Goal: Find specific page/section: Find specific page/section

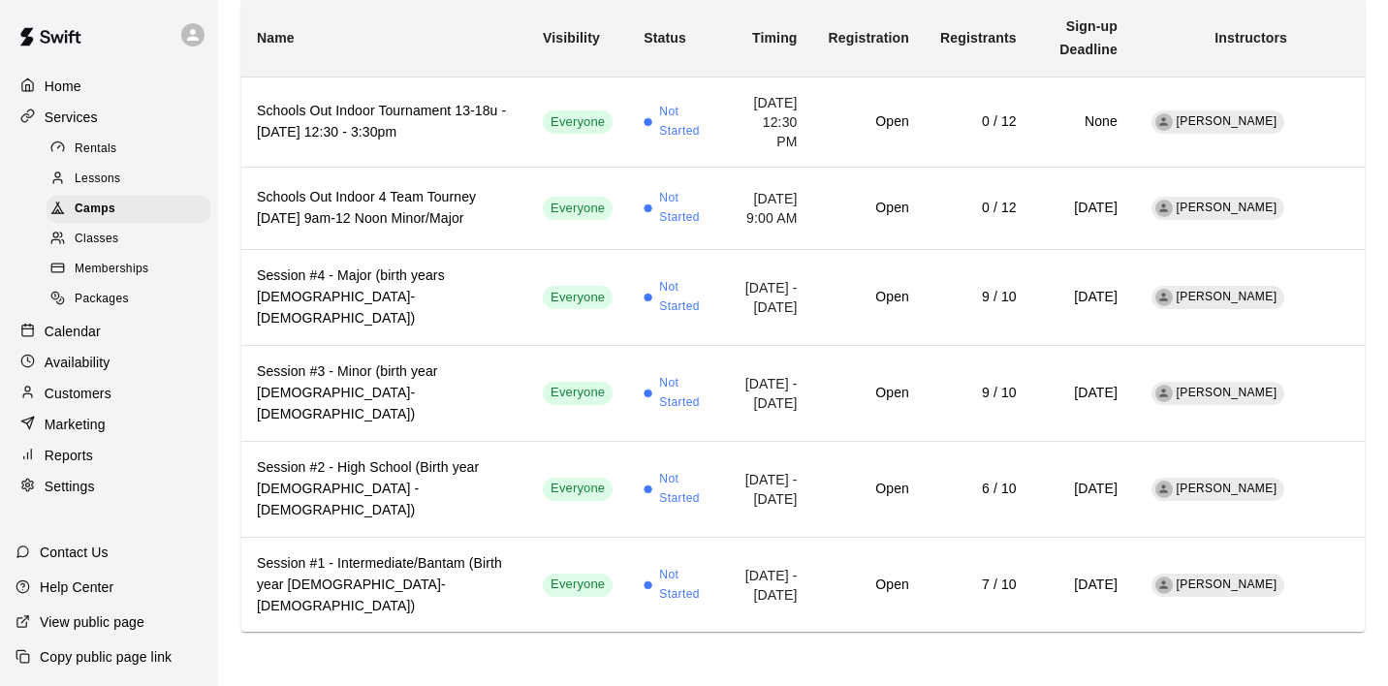
scroll to position [198, 0]
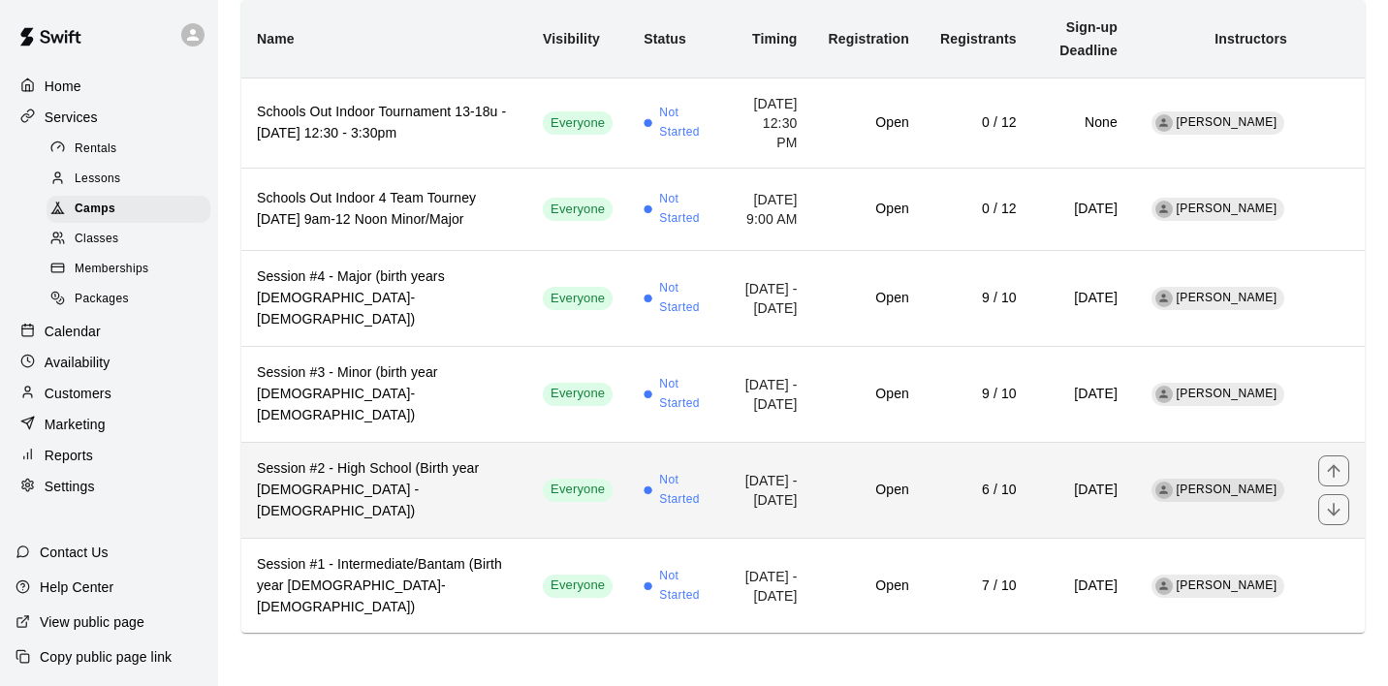
click at [476, 498] on h6 "Session #2 - High School (Birth year [DEMOGRAPHIC_DATA] - [DEMOGRAPHIC_DATA])" at bounding box center [384, 490] width 255 height 64
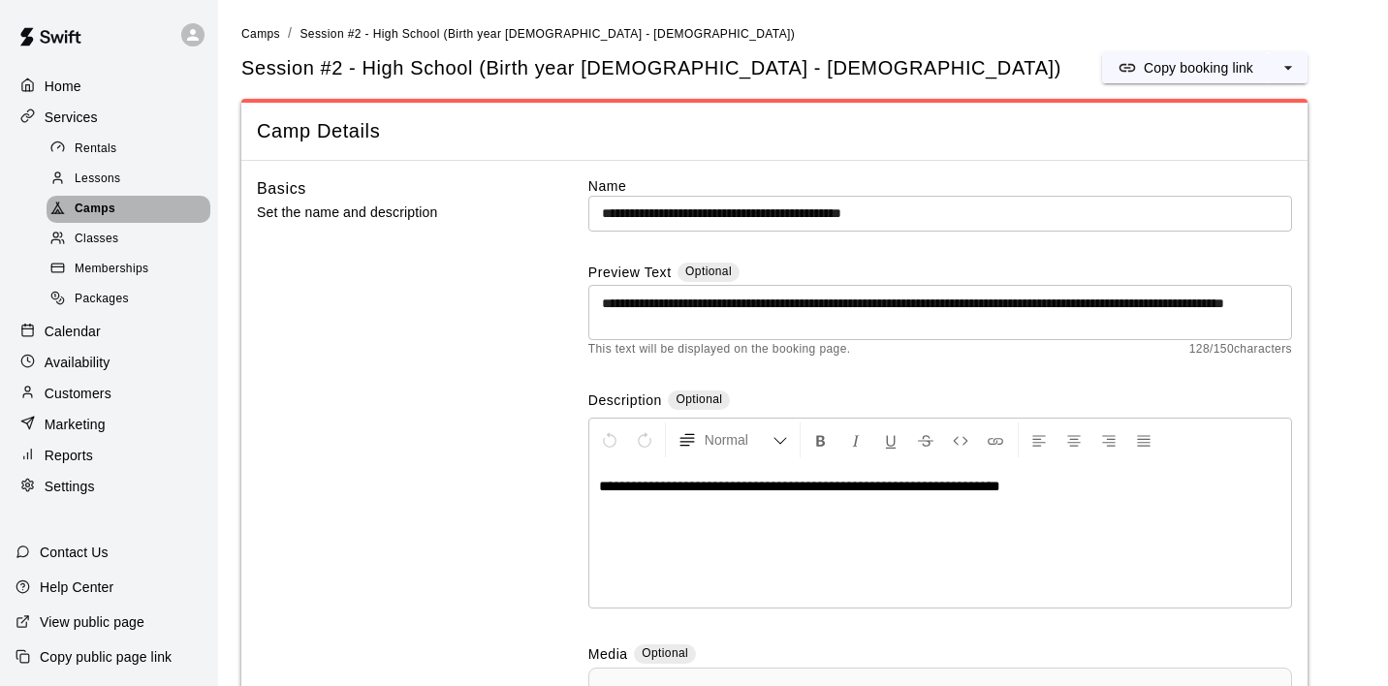
click at [104, 211] on span "Camps" at bounding box center [95, 209] width 41 height 19
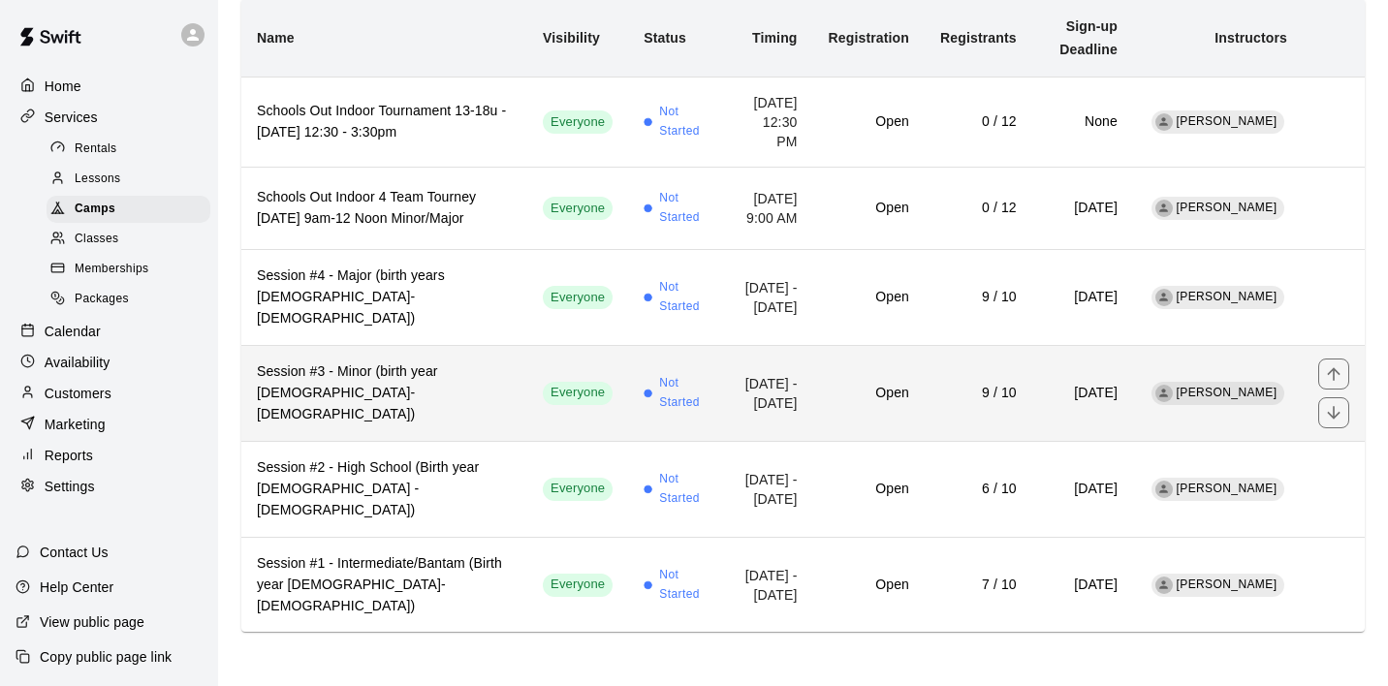
scroll to position [198, 0]
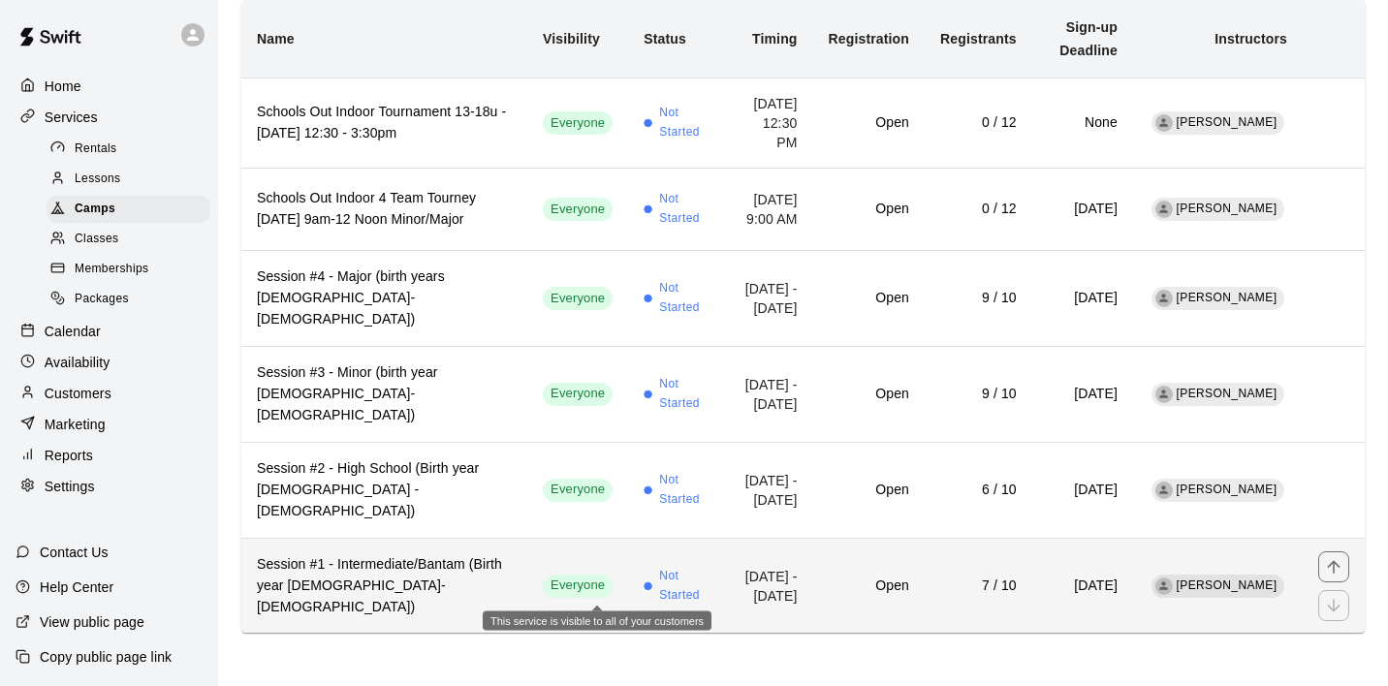
click at [612, 591] on span "Everyone" at bounding box center [578, 586] width 70 height 18
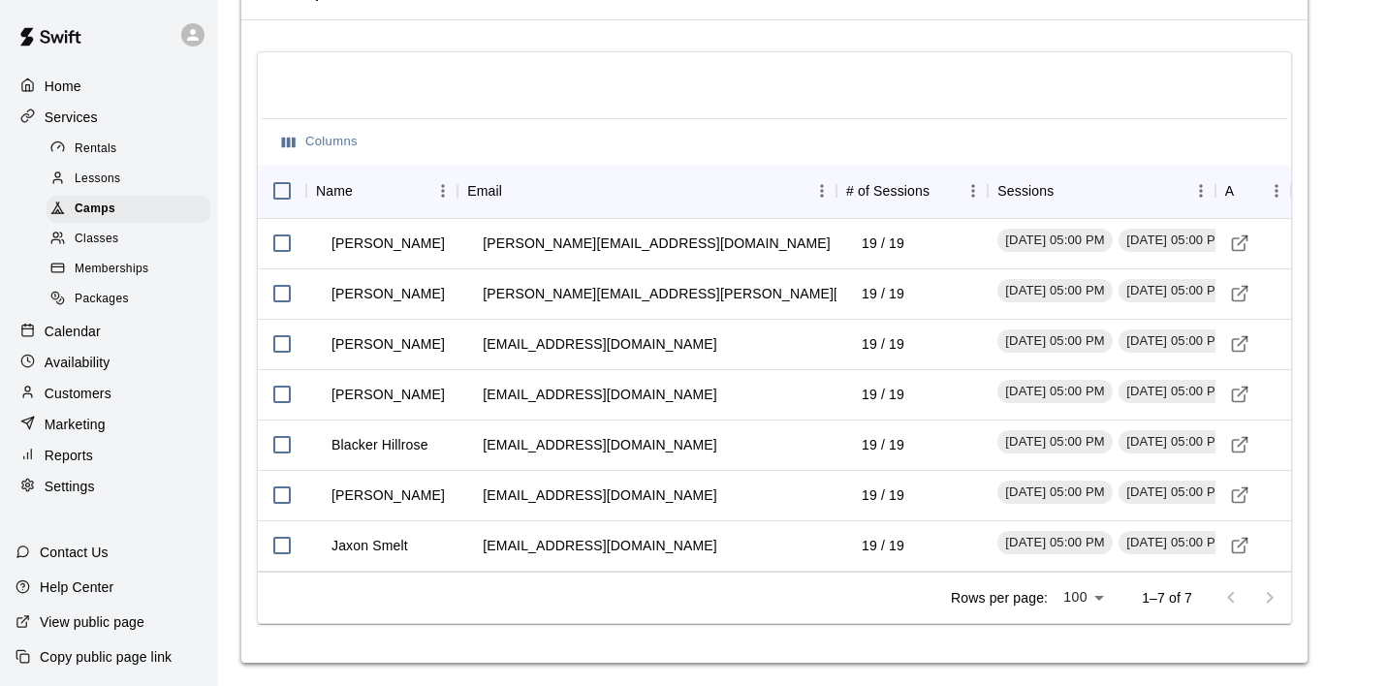
scroll to position [2244, 0]
click at [101, 203] on span "Camps" at bounding box center [95, 209] width 41 height 19
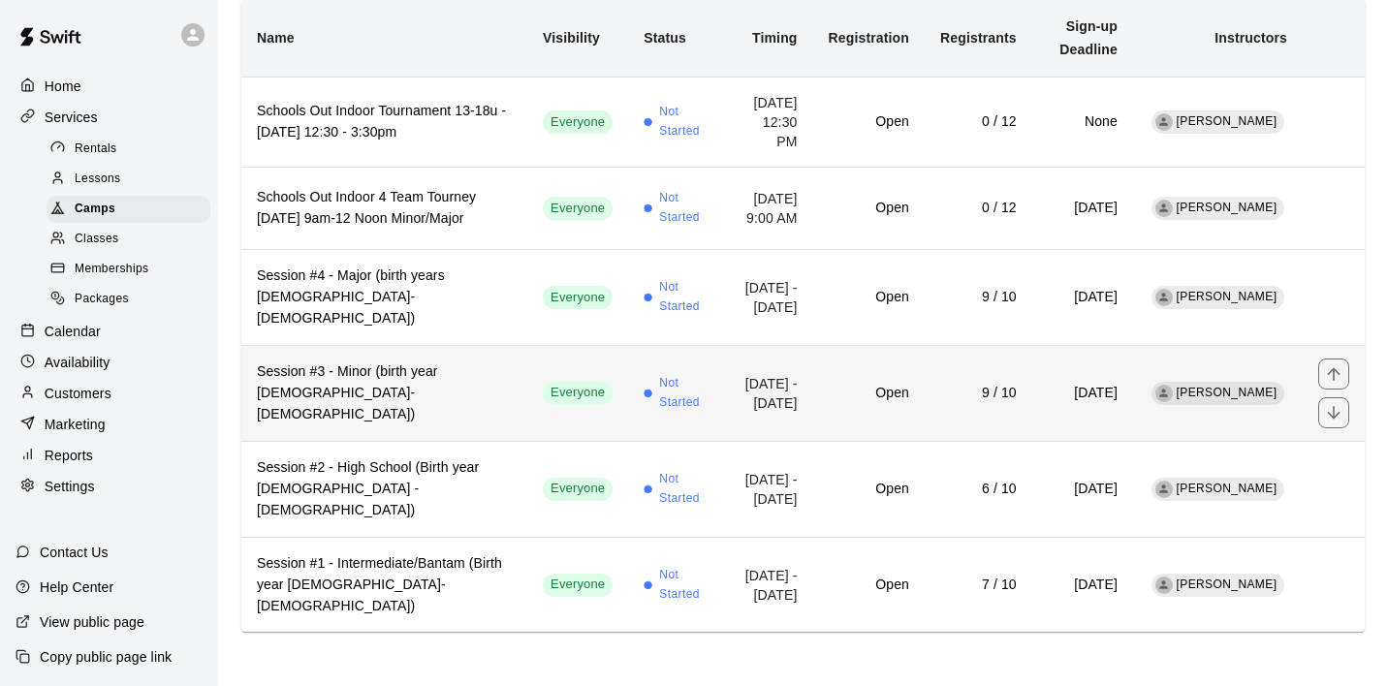
scroll to position [198, 0]
